Goal: Information Seeking & Learning: Find specific fact

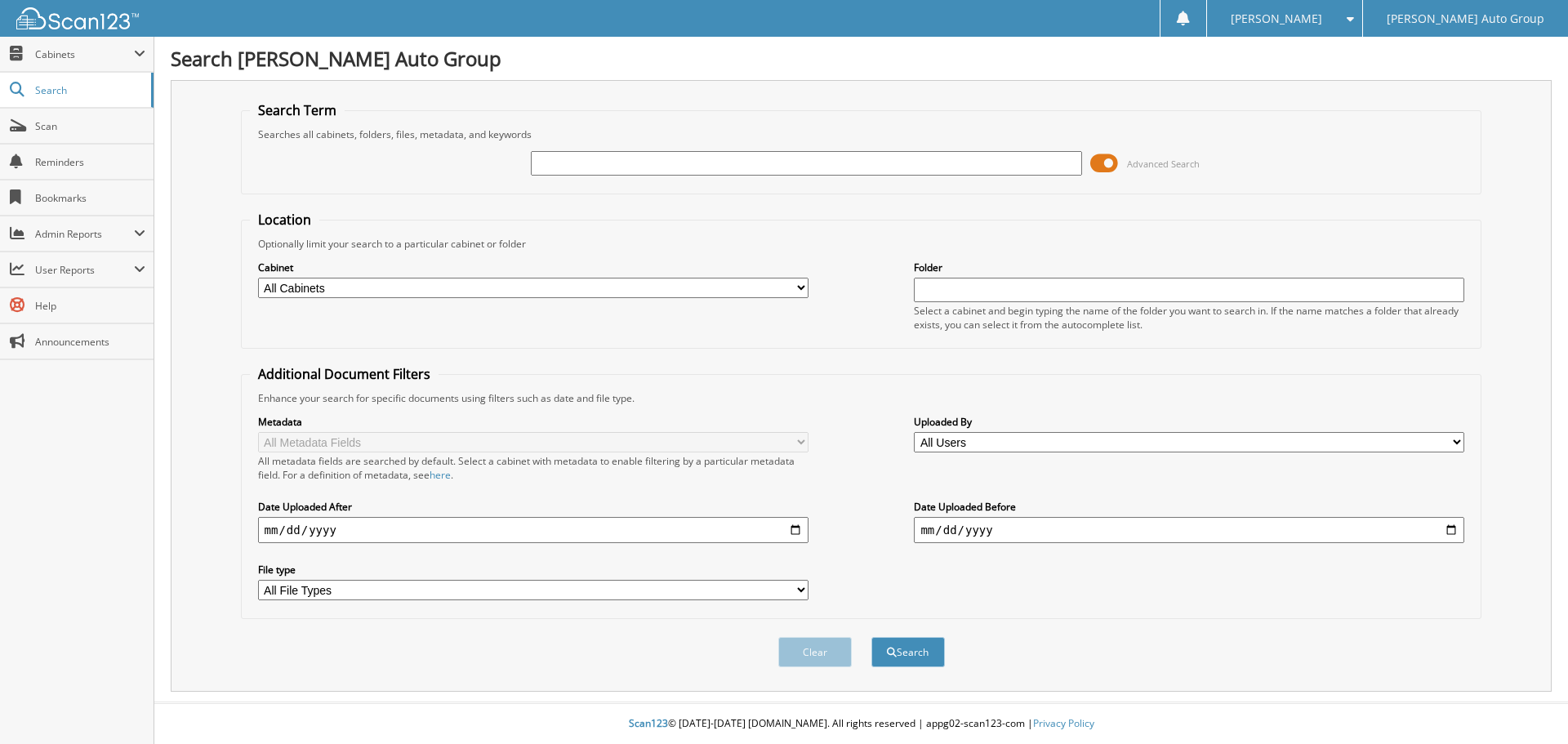
click at [578, 164] on input "text" at bounding box center [806, 163] width 551 height 24
type input "a34761"
click at [871, 637] on button "Search" at bounding box center [908, 652] width 73 height 30
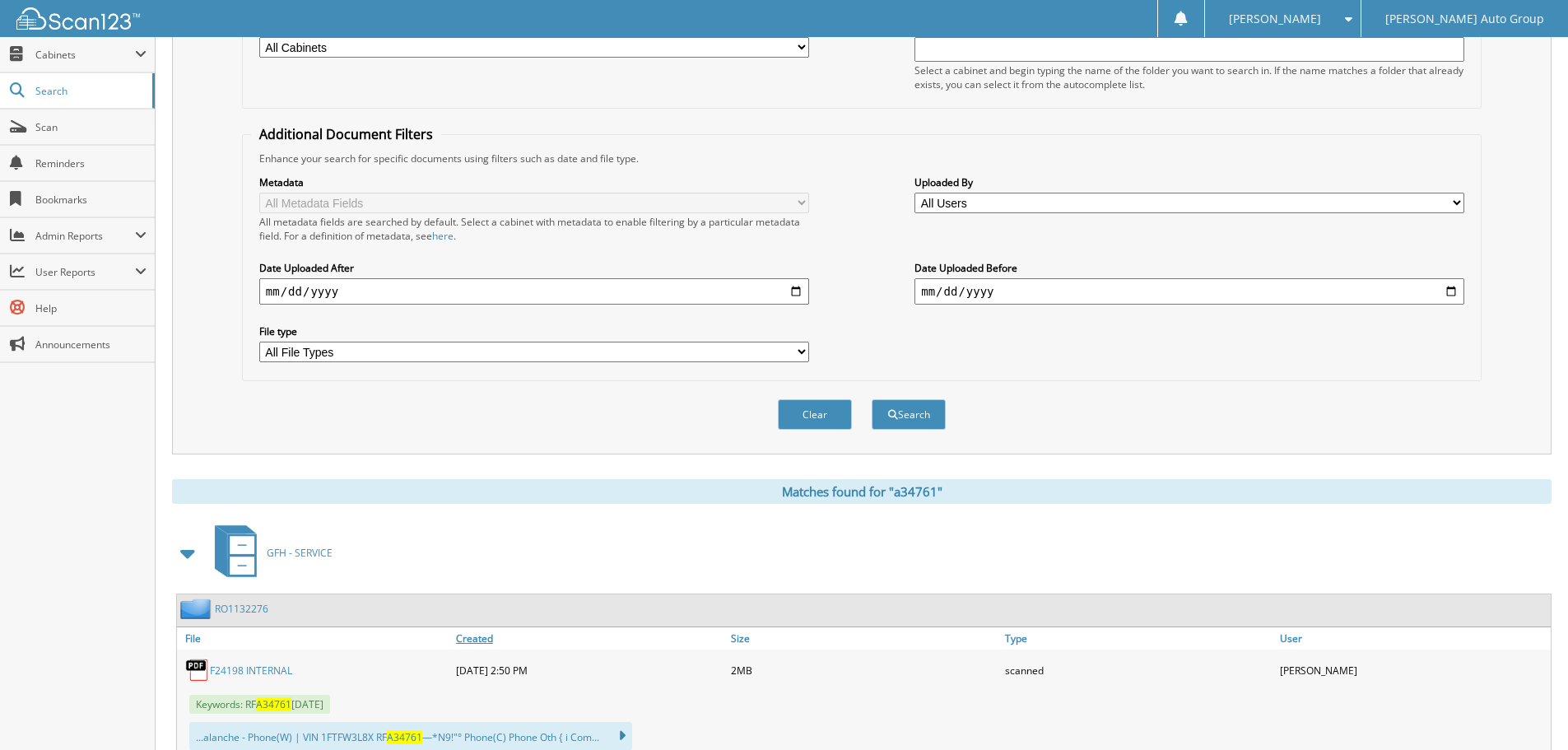
scroll to position [329, 0]
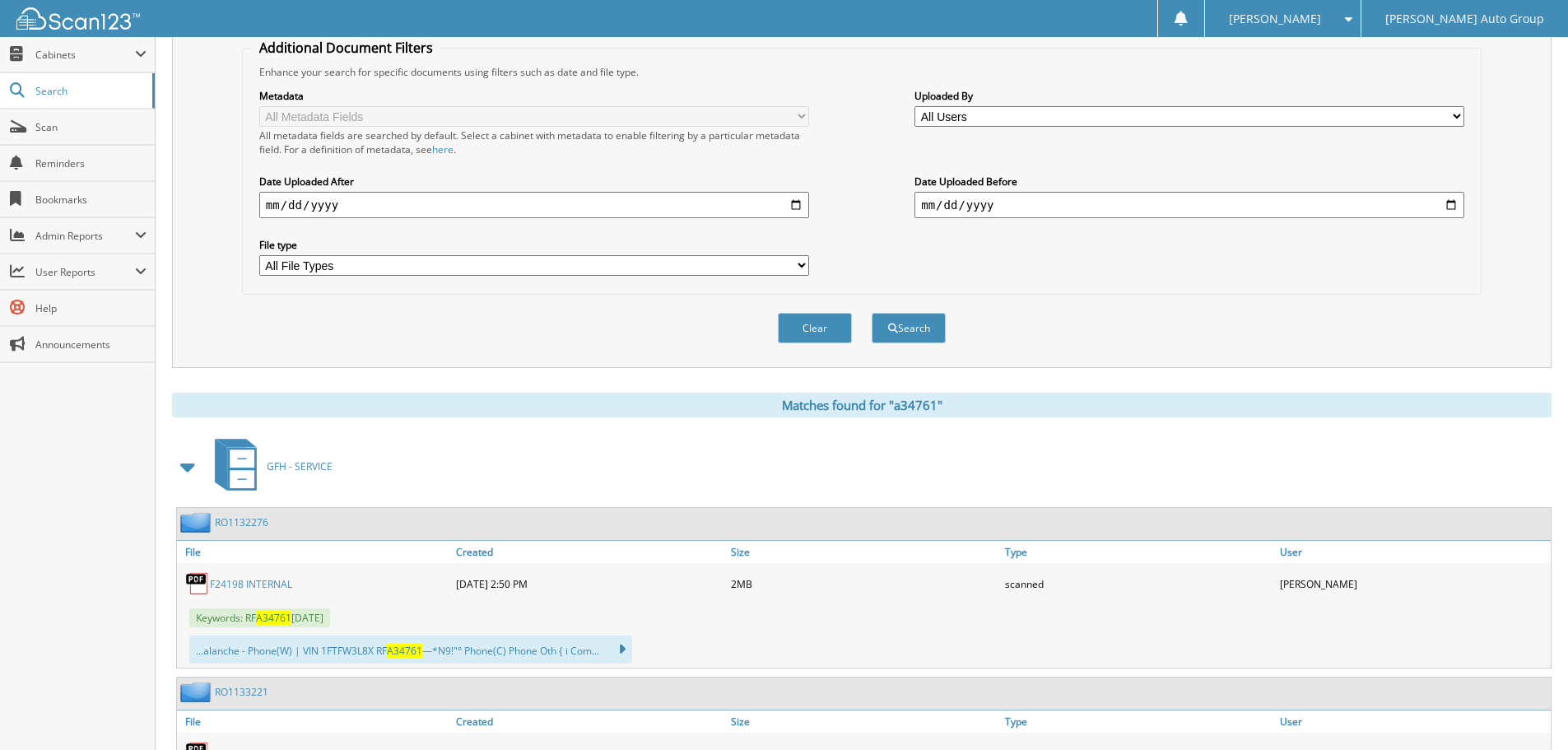
click at [260, 520] on link "RO1132276" at bounding box center [241, 522] width 53 height 14
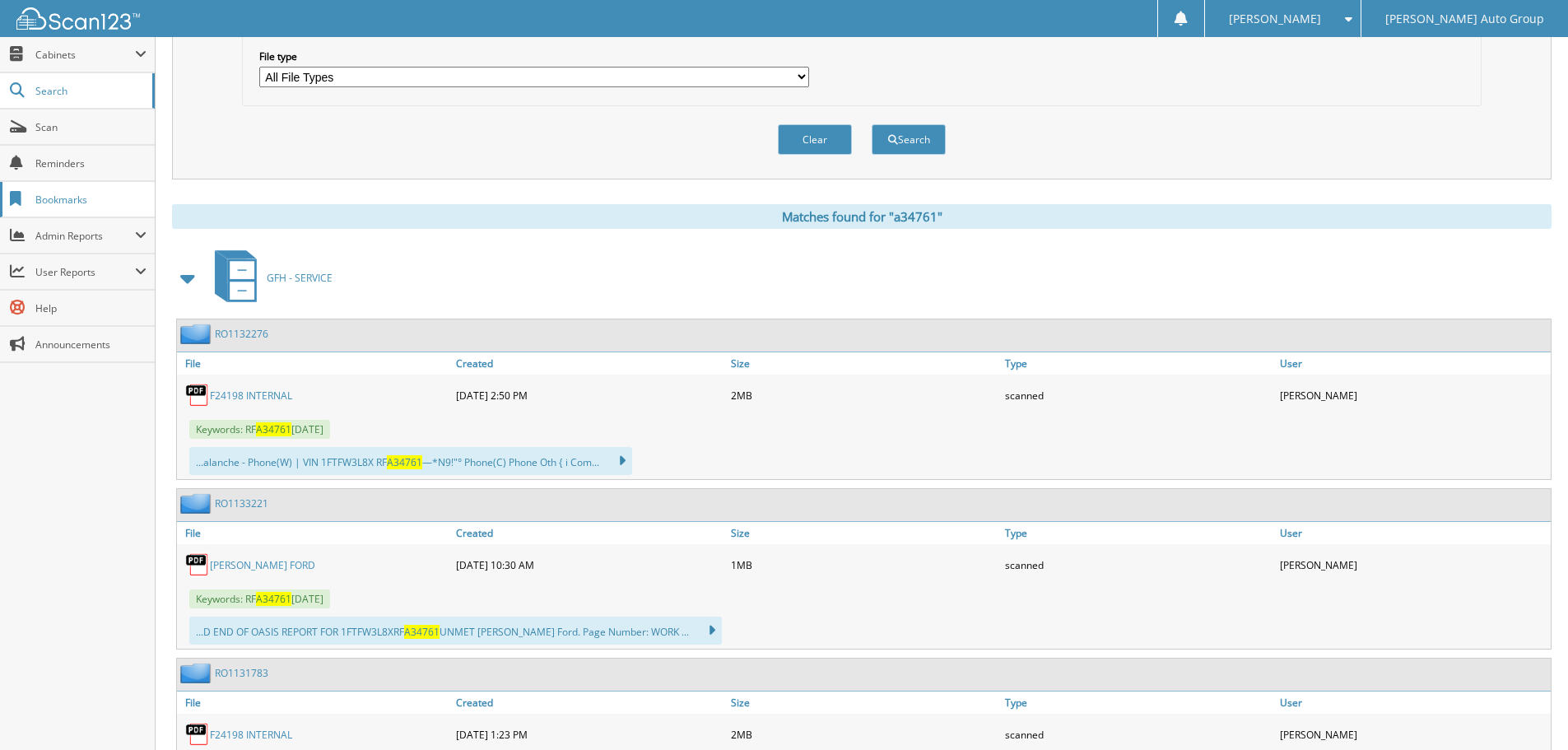
scroll to position [247, 0]
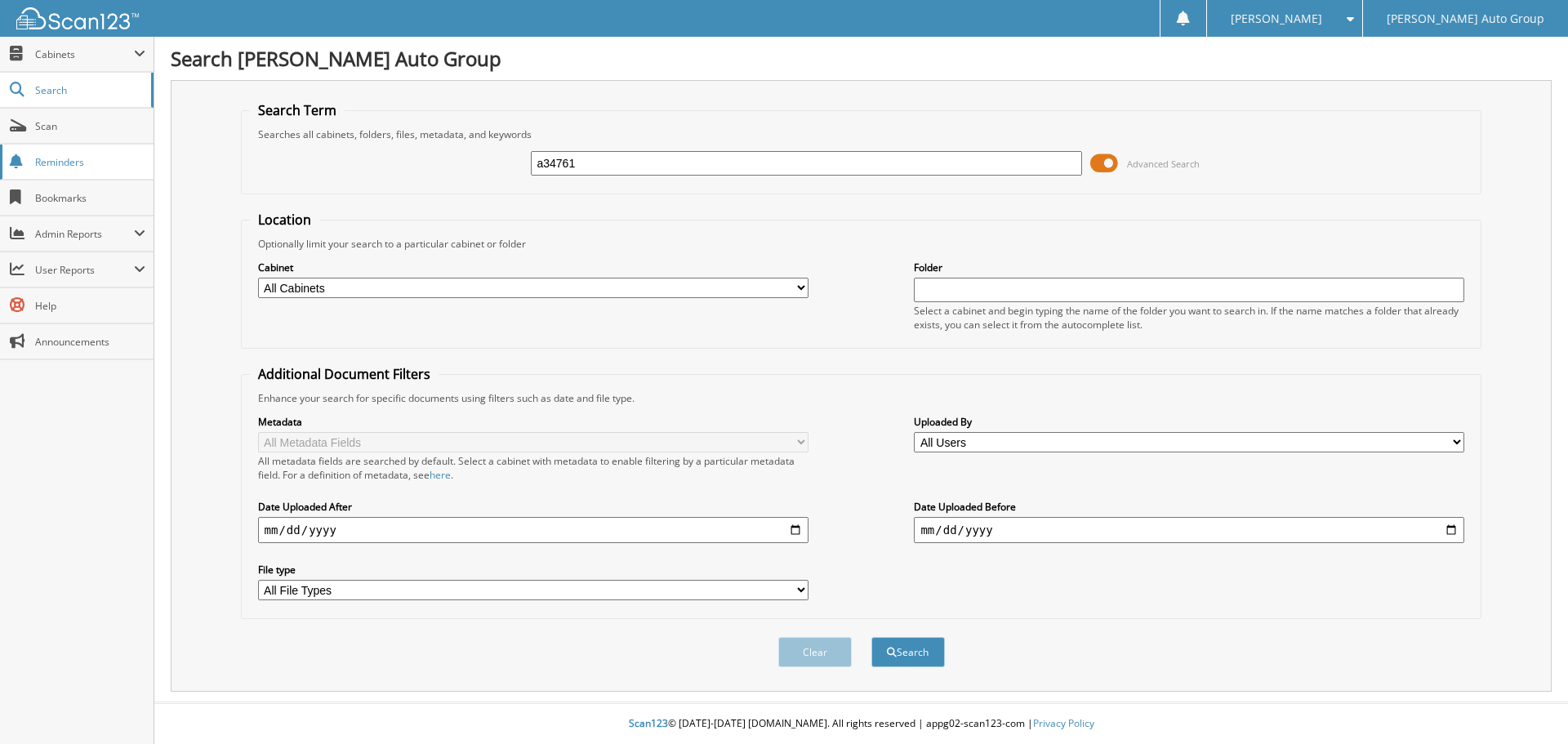
drag, startPoint x: 490, startPoint y: 159, endPoint x: 45, endPoint y: 173, distance: 445.2
click at [47, 172] on body "Rheannon R. Settings Logout Gosch Auto Group Close Cabinets My Company Email Ad…" at bounding box center [784, 372] width 1568 height 744
type input "A34761"
click at [871, 637] on button "Search" at bounding box center [908, 652] width 73 height 30
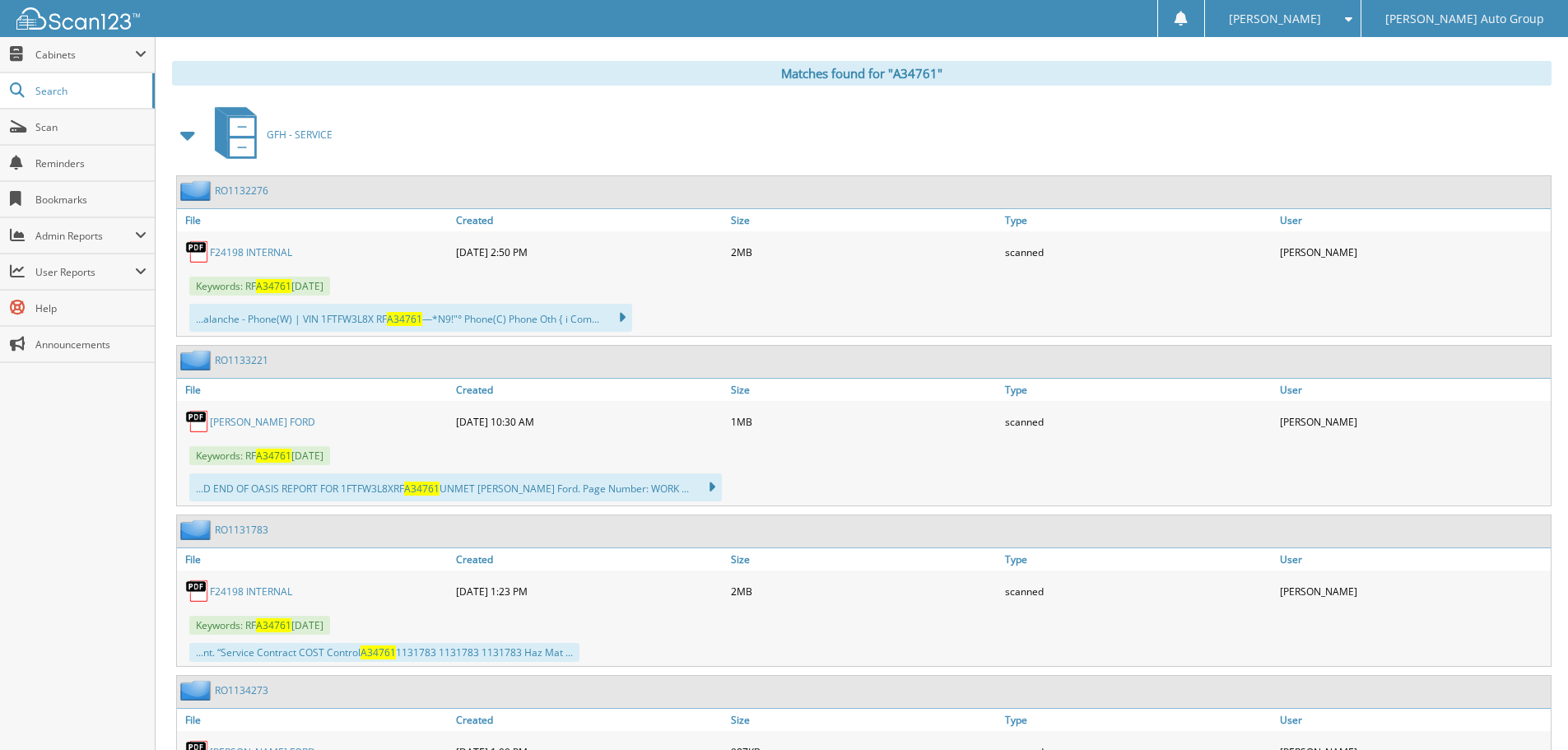
scroll to position [741, 0]
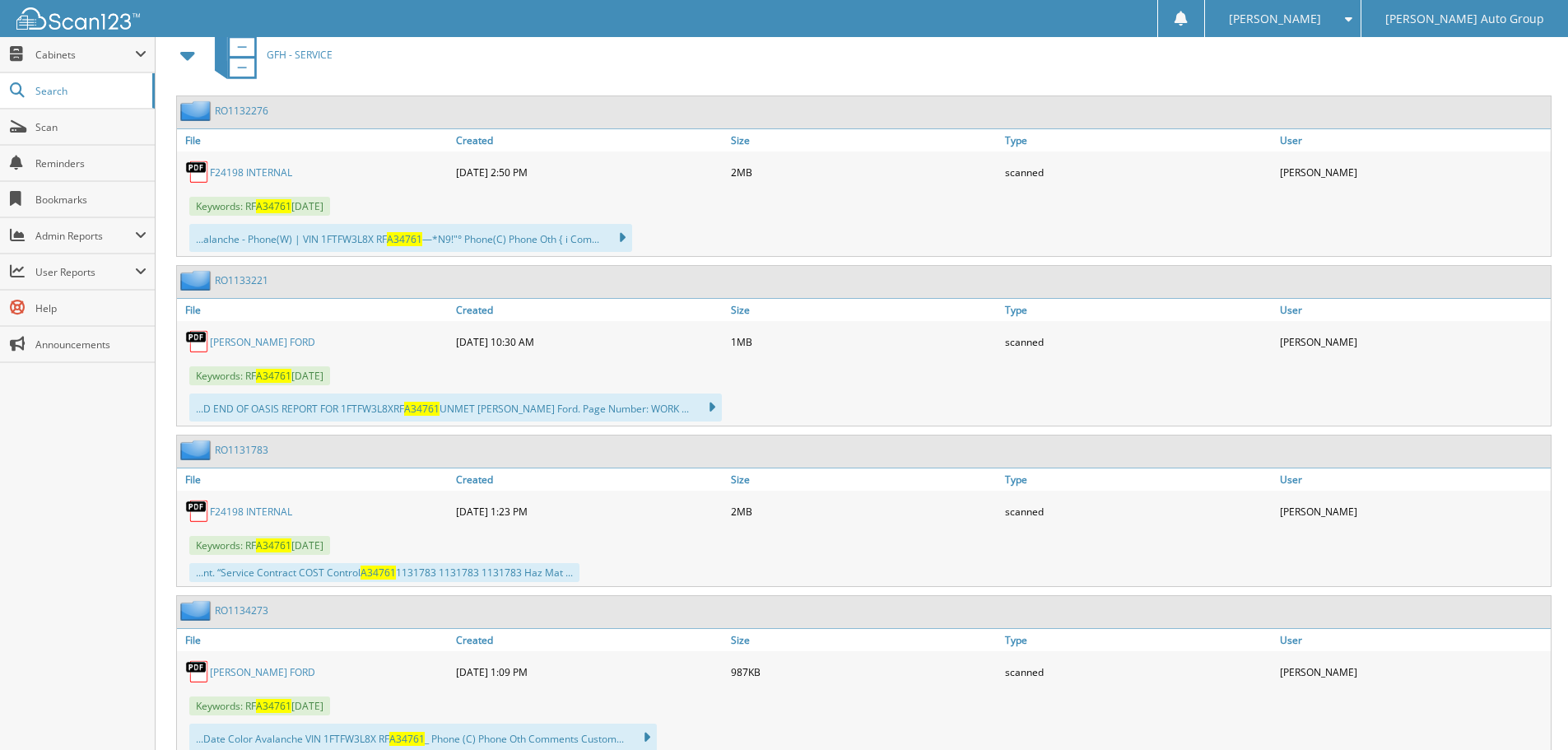
click at [265, 455] on link "RO1131783" at bounding box center [241, 449] width 53 height 14
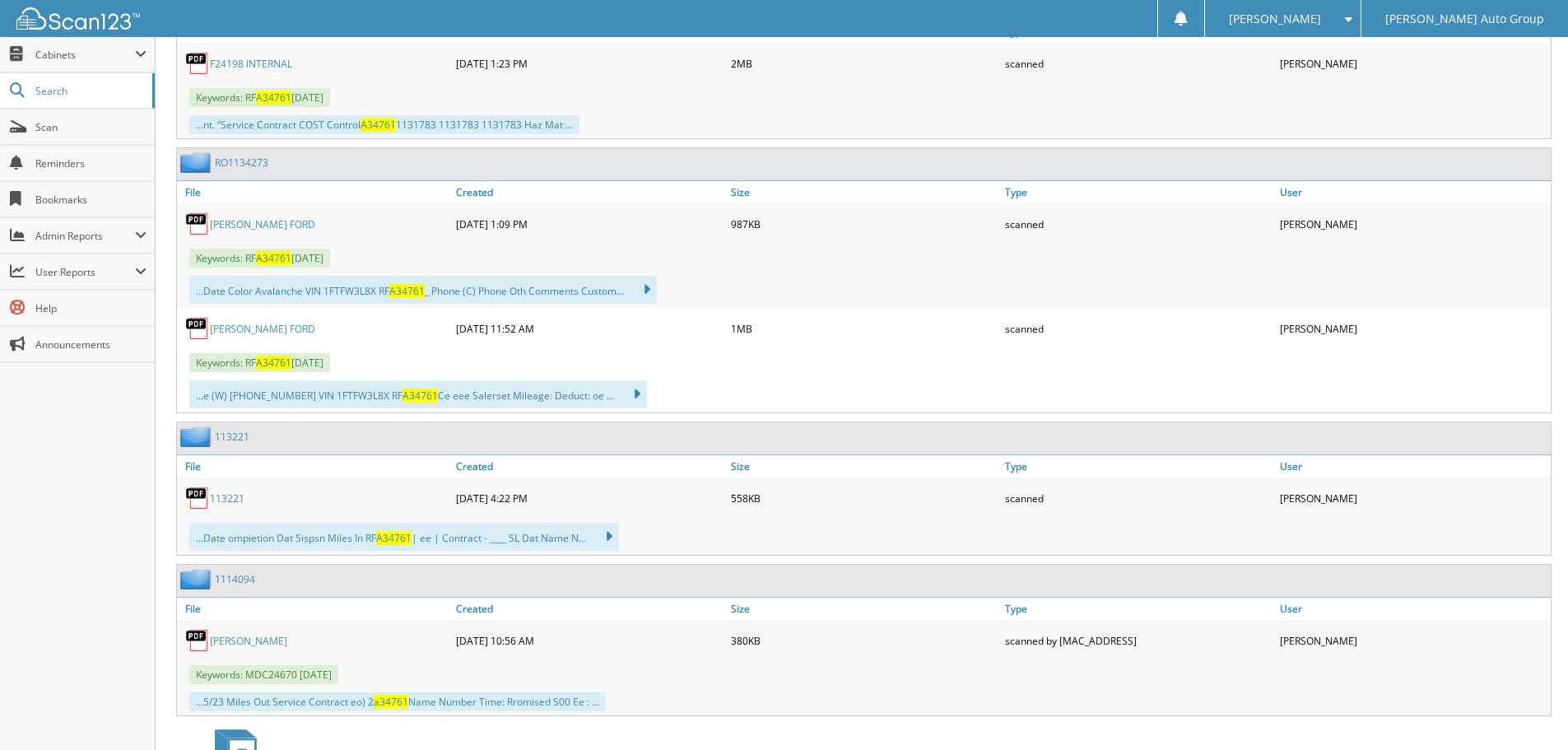
scroll to position [1165, 0]
